Goal: Communication & Community: Share content

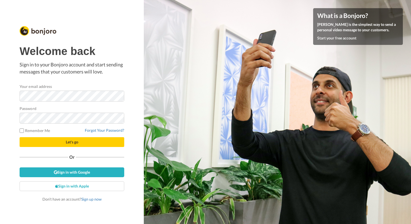
click at [5, 111] on div "Welcome back Sign in to your Bonjoro account and start sending messages that yo…" at bounding box center [72, 112] width 144 height 224
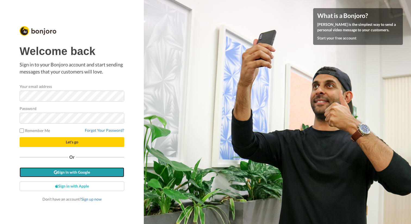
click at [56, 171] on link "Sign in with Google" at bounding box center [72, 172] width 105 height 10
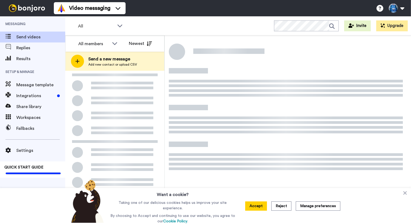
click at [203, 91] on div at bounding box center [288, 129] width 246 height 188
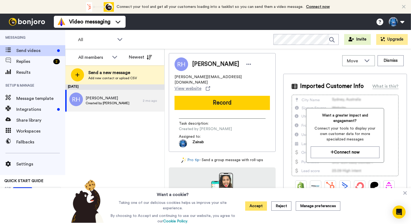
click at [253, 204] on button "Accept" at bounding box center [256, 205] width 22 height 9
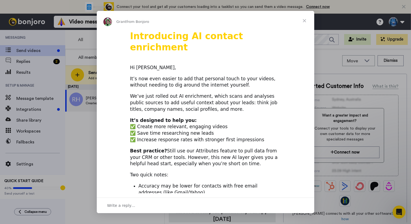
click at [308, 18] on span "Close" at bounding box center [305, 21] width 20 height 20
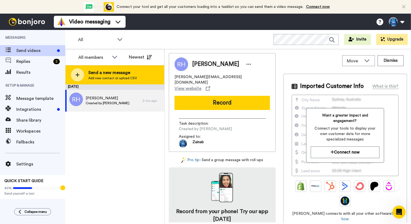
click at [94, 80] on div "Send a new message Add new contact or upload CSV" at bounding box center [115, 74] width 99 height 19
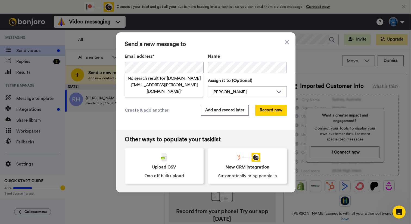
click at [186, 112] on div "Create & add another Add and record later Record now" at bounding box center [206, 110] width 162 height 11
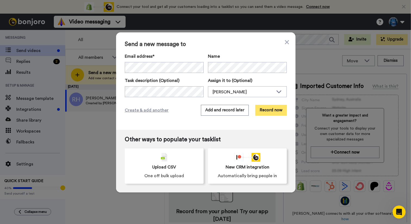
click at [267, 109] on button "Record now" at bounding box center [271, 110] width 32 height 11
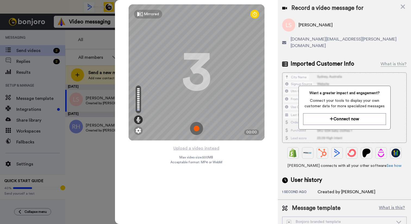
click at [200, 128] on img at bounding box center [196, 128] width 13 height 13
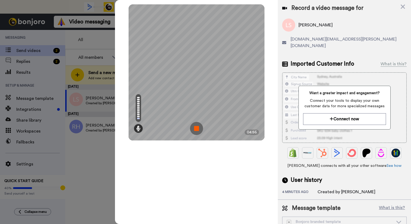
click at [195, 129] on img at bounding box center [196, 128] width 13 height 13
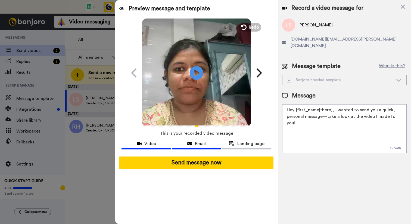
click at [196, 143] on span "Email" at bounding box center [200, 143] width 11 height 7
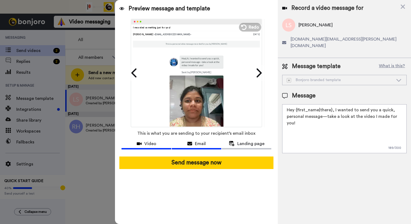
click at [155, 142] on span "Video" at bounding box center [150, 143] width 12 height 7
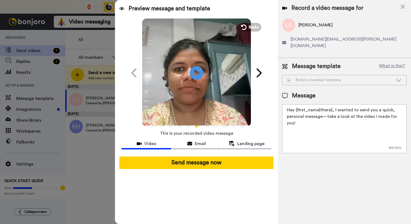
click at [293, 114] on textarea "Hey {first_name|there}, I wanted to send you a quick, personal message—take a l…" at bounding box center [344, 128] width 125 height 49
click at [303, 116] on textarea "Hey {first_name|there}, I wanted to send you a quick, personal message—take a l…" at bounding box center [344, 128] width 125 height 49
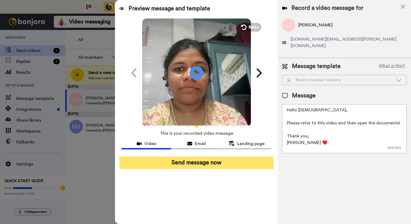
type textarea "Hello ladies, Please refer to this video and then open the documents! Thank you…"
click at [197, 163] on button "Send message now" at bounding box center [196, 162] width 154 height 13
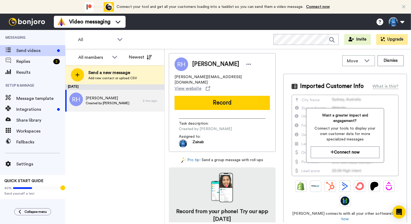
scroll to position [29, 0]
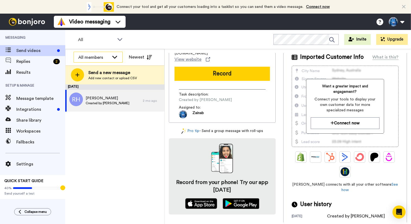
click at [113, 58] on icon at bounding box center [115, 56] width 7 height 5
click at [113, 58] on icon at bounding box center [114, 56] width 5 height 3
click at [113, 58] on icon at bounding box center [115, 56] width 7 height 5
click at [97, 77] on span "Zainab M." at bounding box center [93, 77] width 39 height 5
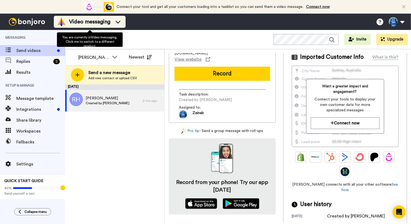
click at [81, 23] on span "Video messaging" at bounding box center [89, 22] width 41 height 8
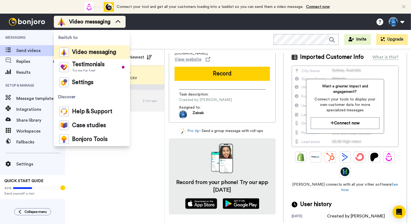
click at [81, 23] on span "Video messaging" at bounding box center [89, 22] width 41 height 8
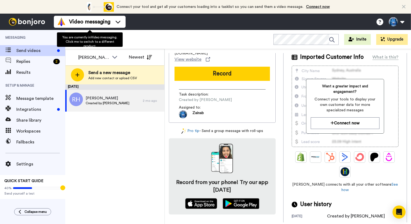
click at [150, 39] on div "All Invite Upgrade" at bounding box center [238, 39] width 346 height 19
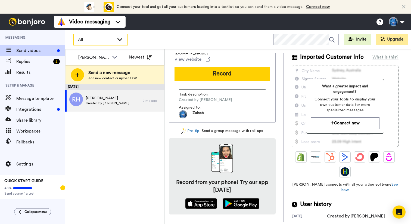
click at [114, 36] on span "All" at bounding box center [96, 39] width 36 height 7
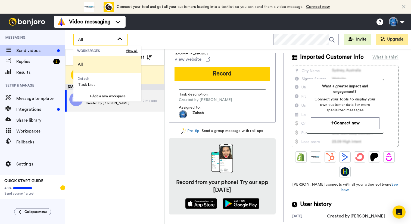
click at [107, 38] on span "All" at bounding box center [96, 39] width 36 height 7
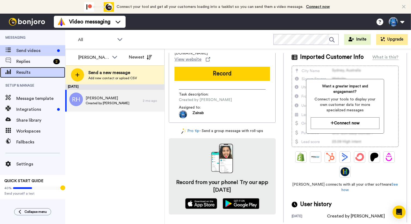
click at [32, 69] on div "Results" at bounding box center [32, 72] width 65 height 11
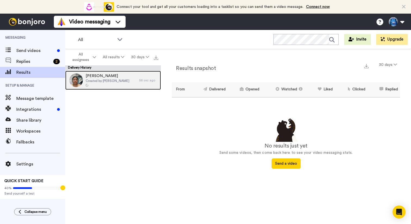
click at [107, 79] on span "Created by [PERSON_NAME]" at bounding box center [108, 81] width 44 height 4
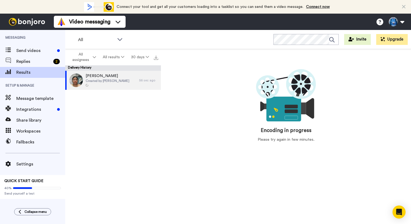
click at [146, 129] on div "LA Simms Created by Zainab M. 56 sec ago" at bounding box center [113, 149] width 96 height 156
click at [31, 51] on span "Send videos" at bounding box center [35, 50] width 39 height 7
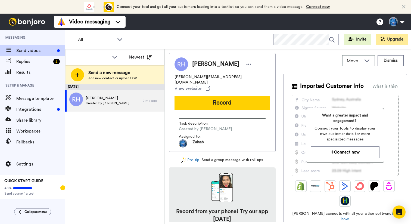
click at [106, 152] on div "June 3 Rhea Harp Created by Zainab M. 2 mo ago" at bounding box center [114, 154] width 99 height 140
click at [44, 50] on span "Send videos" at bounding box center [35, 50] width 39 height 7
click at [30, 59] on span "Replies" at bounding box center [33, 61] width 35 height 7
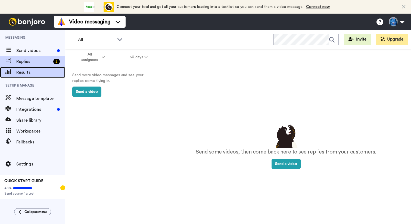
click at [17, 72] on span "Results" at bounding box center [40, 72] width 49 height 7
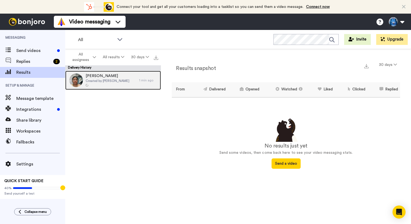
click at [128, 75] on div "[PERSON_NAME] Created by [PERSON_NAME]" at bounding box center [102, 80] width 74 height 19
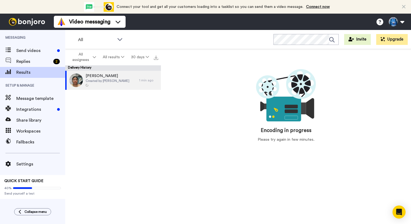
click at [403, 6] on icon at bounding box center [404, 6] width 4 height 5
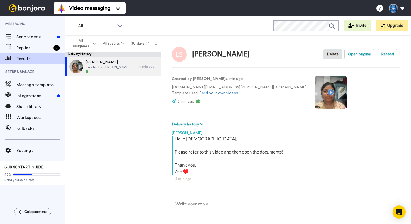
click at [149, 134] on div "[PERSON_NAME] Created by [PERSON_NAME] 4 min ago" at bounding box center [113, 142] width 96 height 170
click at [201, 123] on icon at bounding box center [201, 124] width 3 height 4
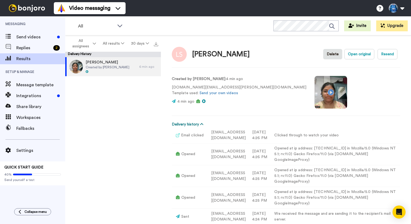
click at [203, 124] on button "Delivery history" at bounding box center [188, 124] width 33 height 6
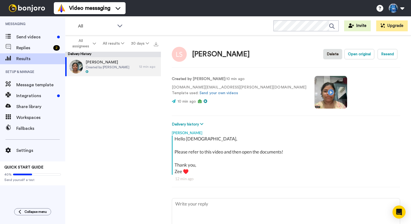
click at [106, 144] on div "[PERSON_NAME] Created by [PERSON_NAME] 12 min ago" at bounding box center [113, 142] width 96 height 170
click at [201, 122] on icon at bounding box center [201, 124] width 3 height 4
type textarea "x"
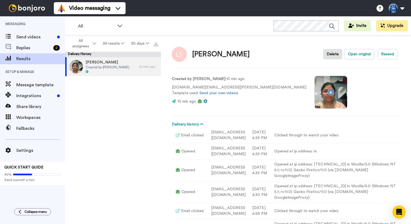
click at [222, 137] on td "[EMAIL_ADDRESS][DOMAIN_NAME]" at bounding box center [227, 135] width 41 height 16
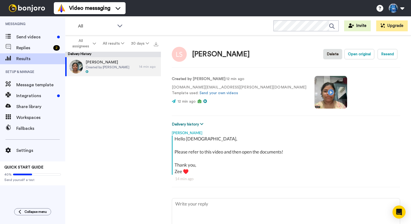
click at [202, 122] on icon at bounding box center [201, 124] width 3 height 4
type textarea "x"
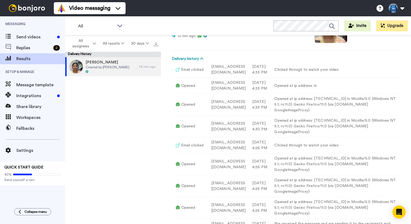
scroll to position [59, 0]
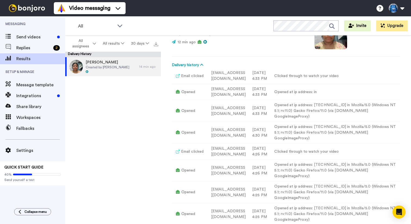
click at [302, 94] on td "Opened at ip address: in" at bounding box center [335, 92] width 130 height 16
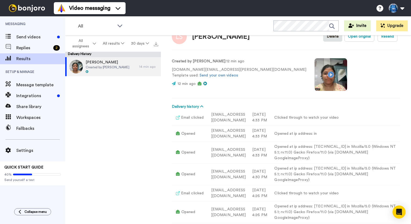
scroll to position [0, 0]
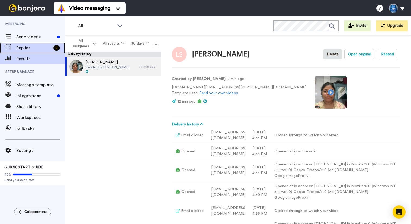
click at [32, 47] on span "Replies" at bounding box center [33, 48] width 35 height 7
